Goal: Information Seeking & Learning: Learn about a topic

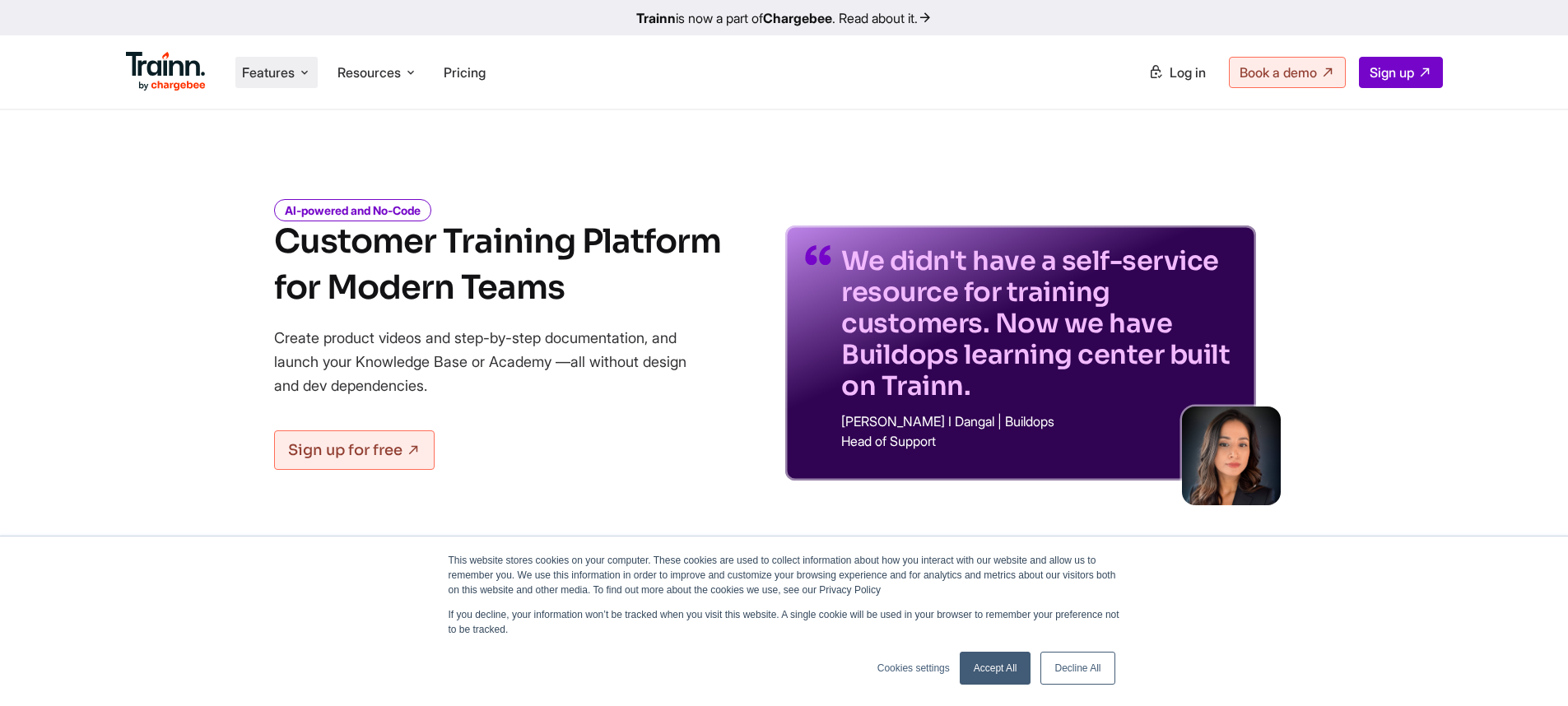
click at [297, 74] on li "Features Product Videos Create product & how-to videos in multiple languages. G…" at bounding box center [276, 72] width 82 height 31
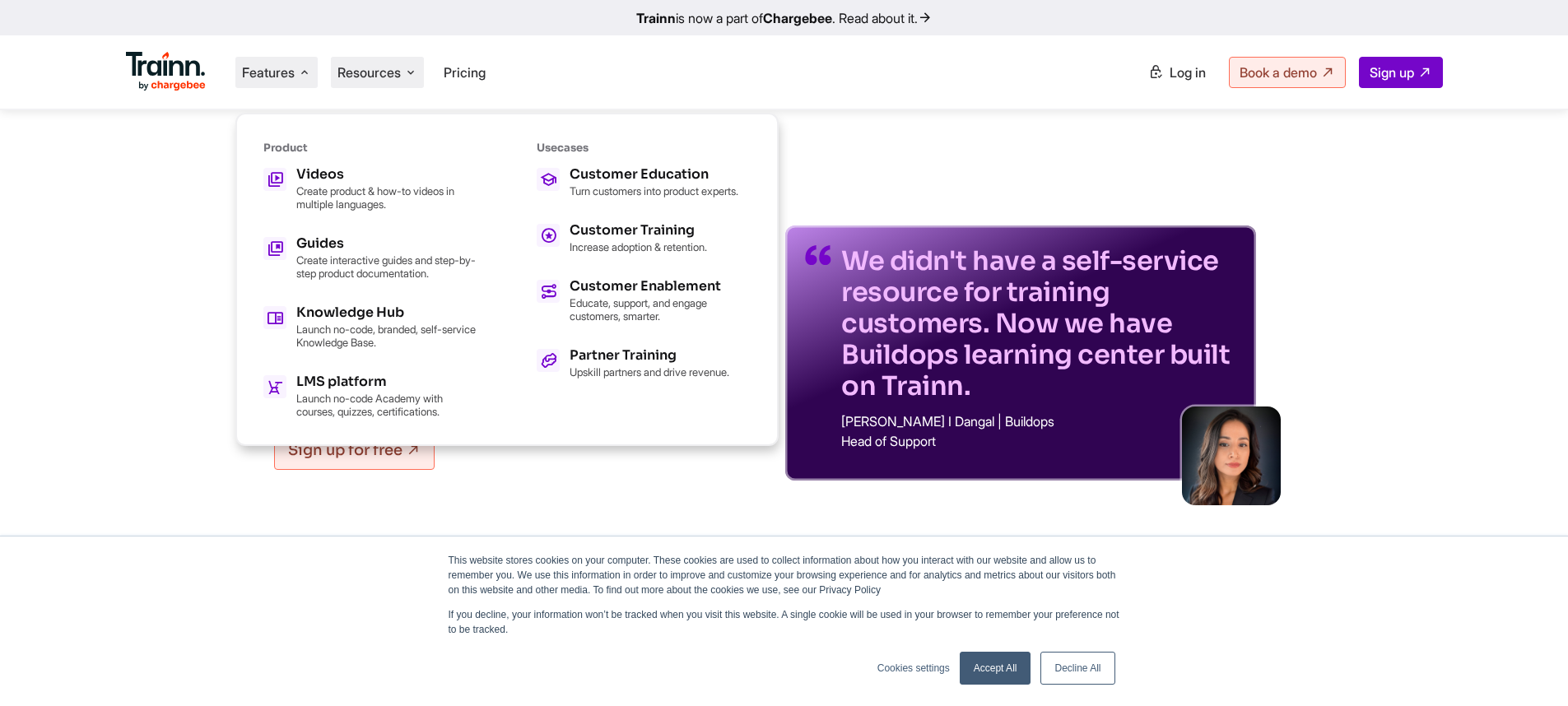
click at [385, 78] on span "Resources" at bounding box center [369, 72] width 63 height 18
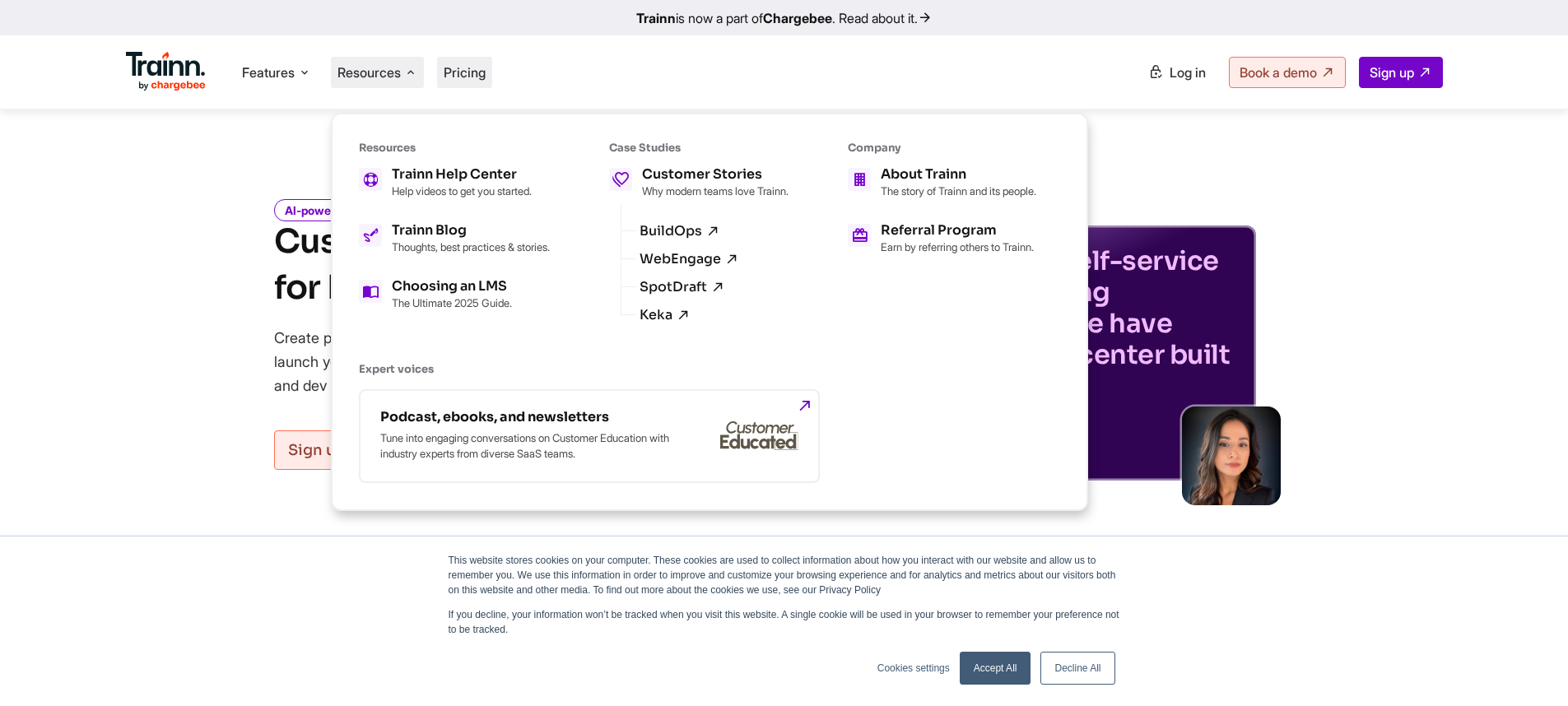
click at [471, 78] on span "Pricing" at bounding box center [464, 72] width 42 height 16
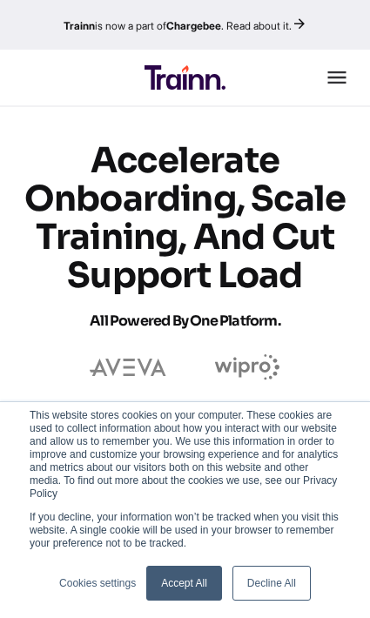
click at [339, 78] on icon at bounding box center [337, 77] width 18 height 12
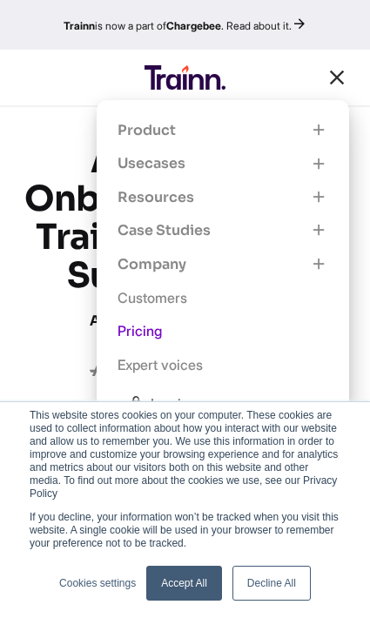
click at [314, 131] on icon "button" at bounding box center [319, 130] width 18 height 19
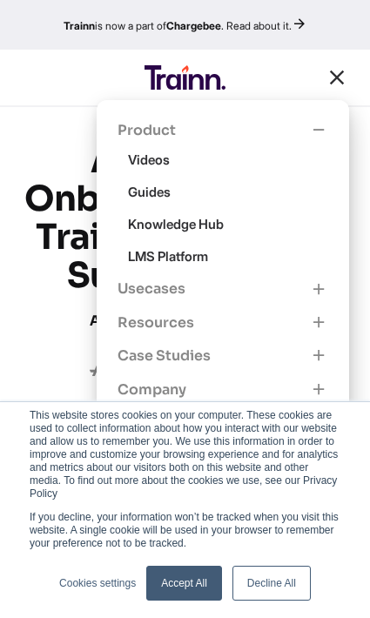
click at [323, 295] on icon "button" at bounding box center [319, 289] width 18 height 19
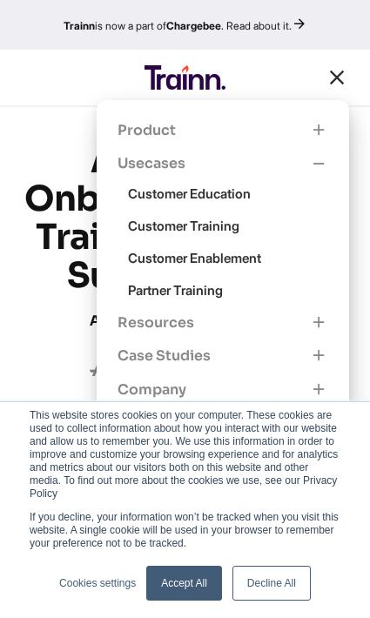
click at [319, 164] on icon "button" at bounding box center [319, 164] width 18 height 19
click at [319, 165] on icon "button" at bounding box center [319, 164] width 18 height 19
click at [318, 133] on icon "button" at bounding box center [319, 130] width 18 height 19
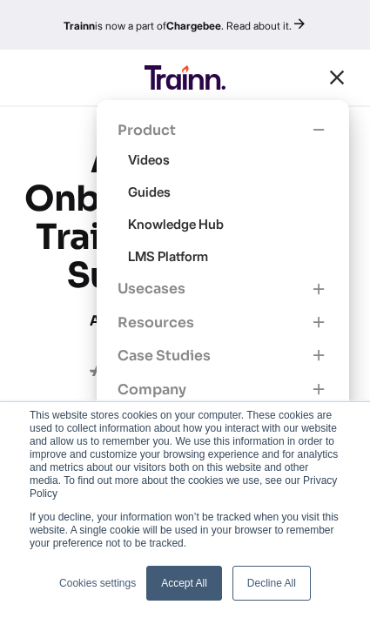
click at [319, 298] on icon "button" at bounding box center [319, 289] width 18 height 19
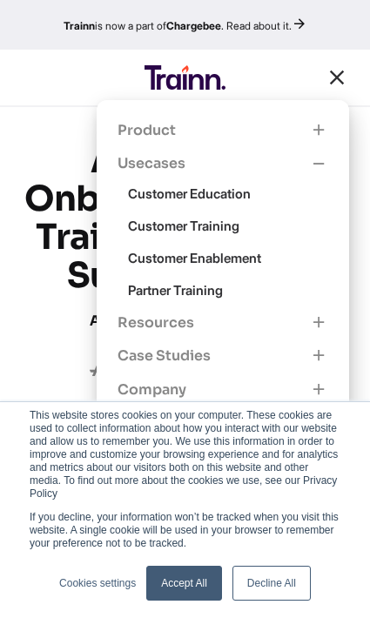
click at [319, 321] on icon "button" at bounding box center [319, 323] width 18 height 19
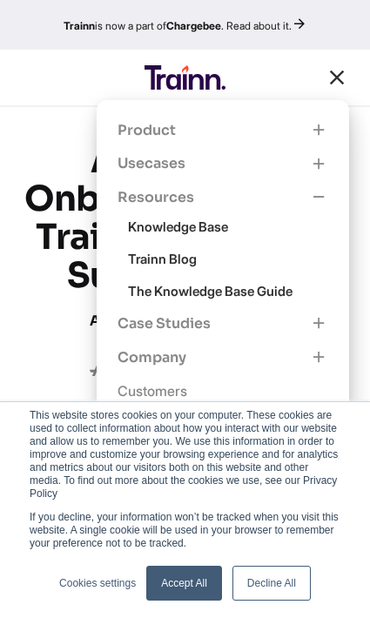
click at [319, 351] on icon "button" at bounding box center [319, 357] width 18 height 19
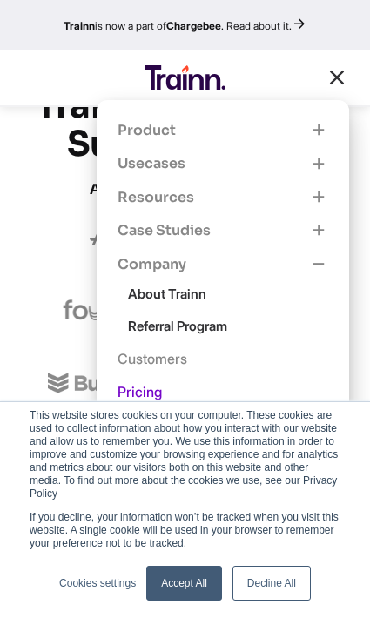
scroll to position [209, 0]
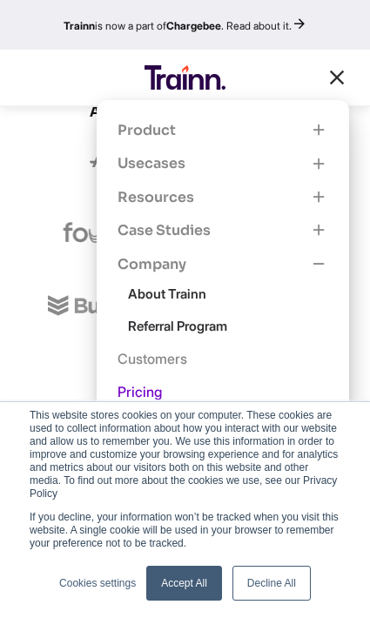
click at [338, 72] on icon at bounding box center [337, 77] width 24 height 24
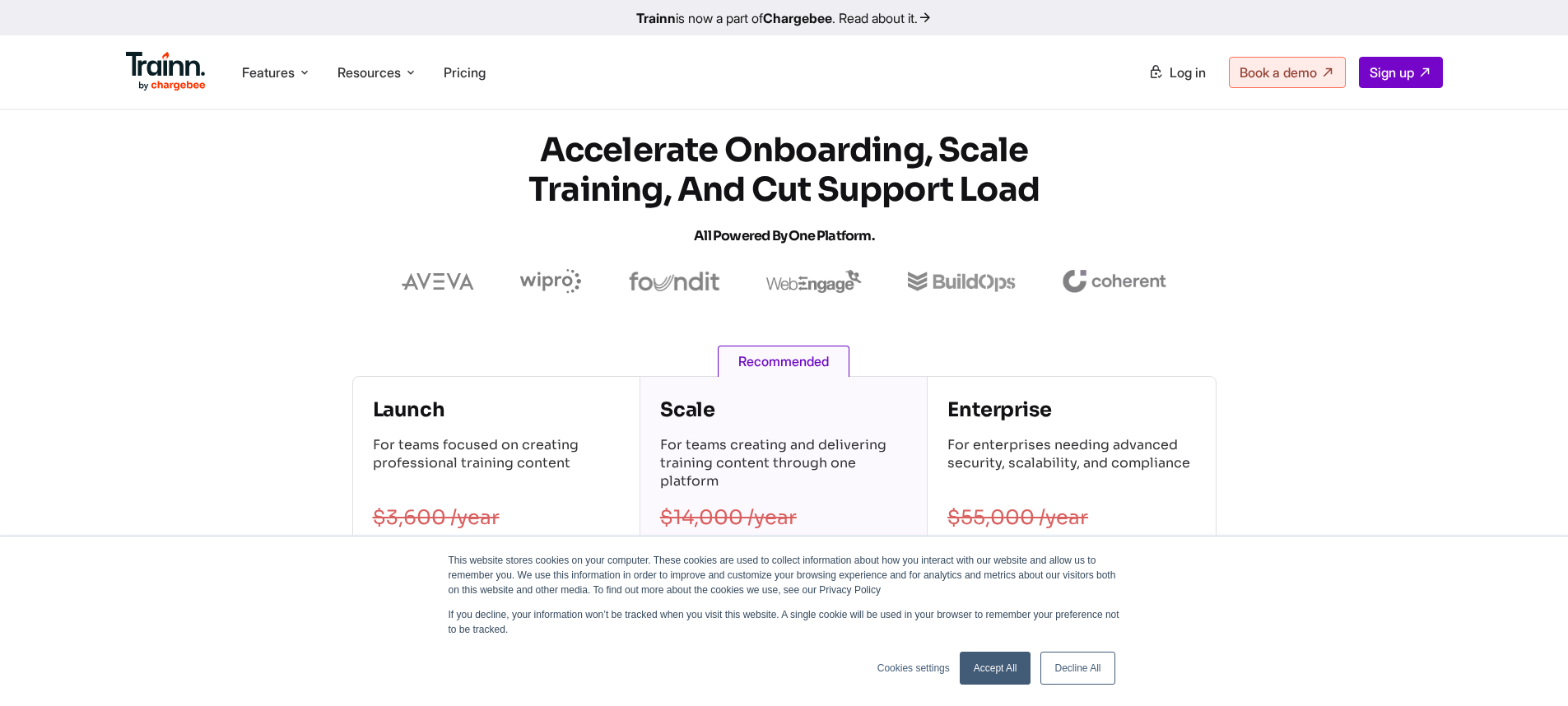
scroll to position [0, 0]
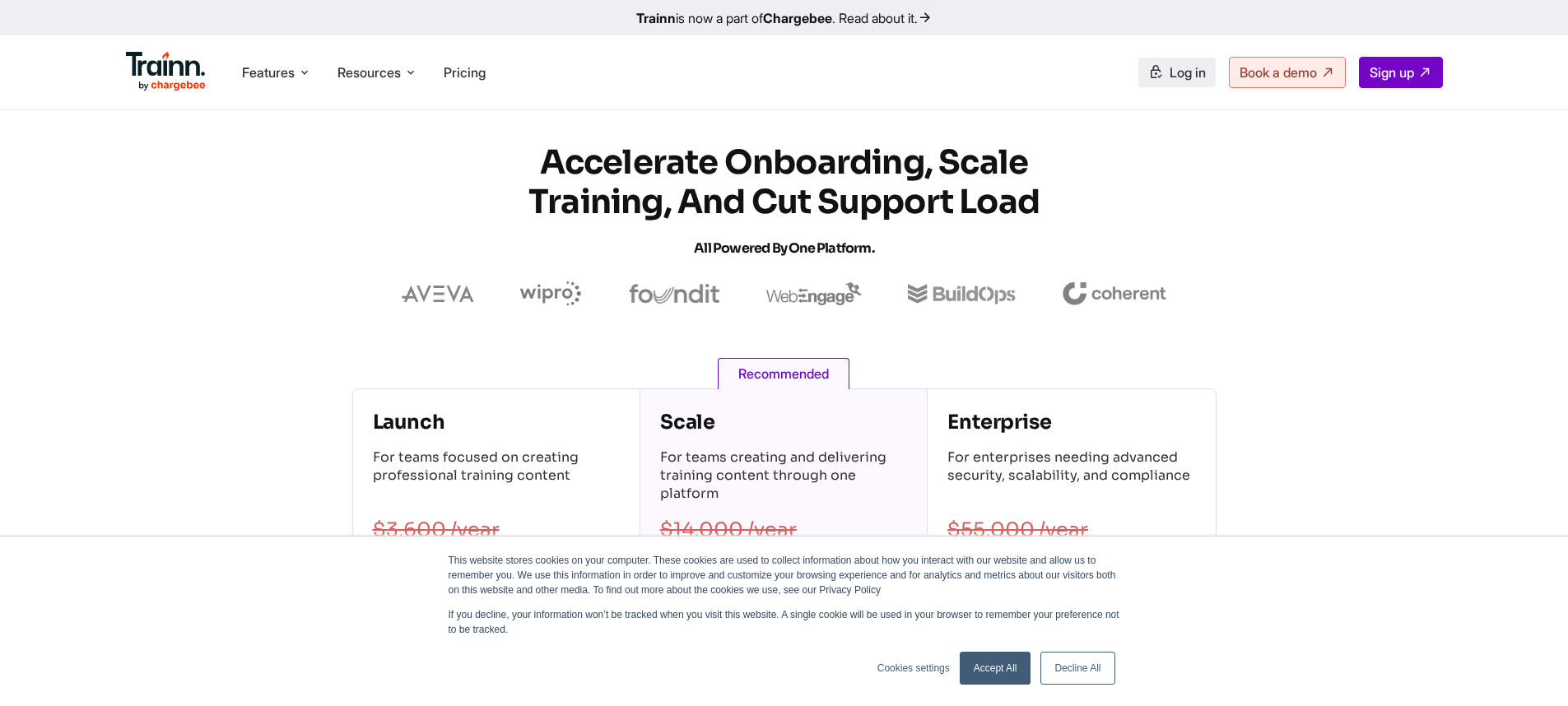
click at [1170, 77] on span "Log in" at bounding box center [1188, 72] width 36 height 16
